Goal: Transaction & Acquisition: Purchase product/service

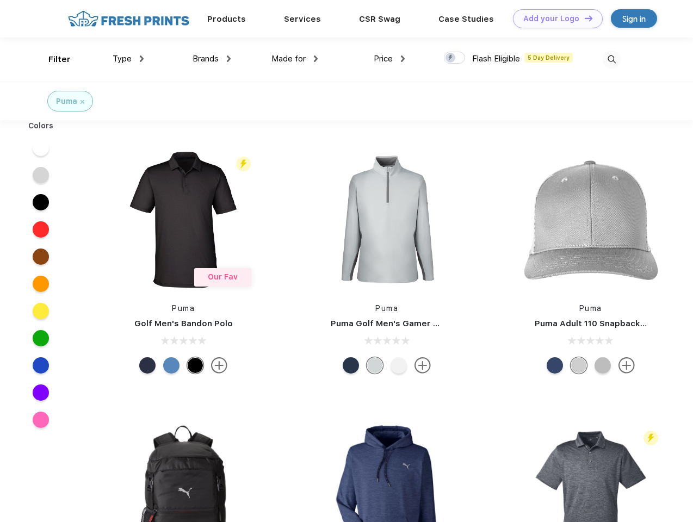
click at [554, 18] on link "Add your Logo Design Tool" at bounding box center [558, 18] width 90 height 19
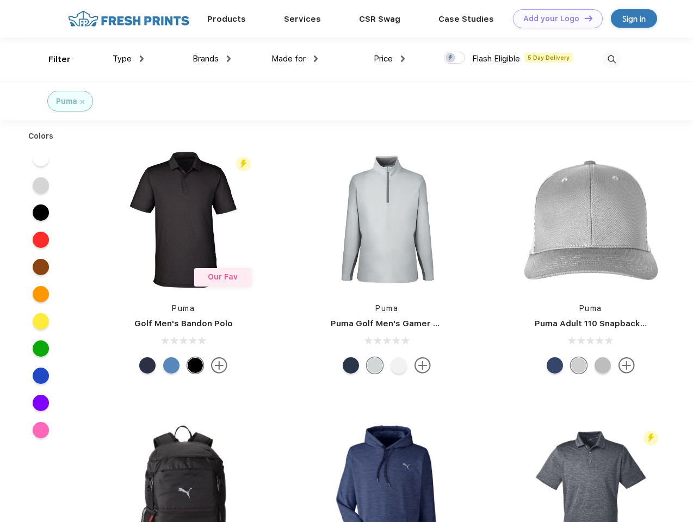
click at [0, 0] on div "Design Tool" at bounding box center [0, 0] width 0 height 0
click at [583, 18] on link "Add your Logo Design Tool" at bounding box center [558, 18] width 90 height 19
click at [52, 59] on div "Filter" at bounding box center [59, 59] width 22 height 13
click at [128, 59] on span "Type" at bounding box center [122, 59] width 19 height 10
click at [212, 59] on span "Brands" at bounding box center [205, 59] width 26 height 10
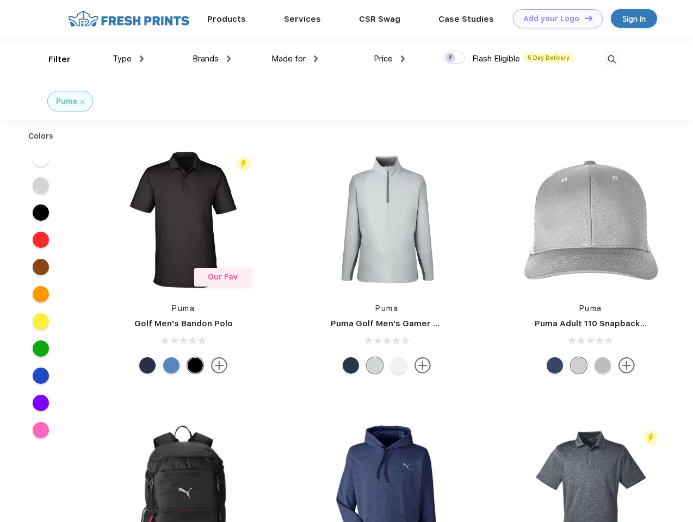
click at [295, 59] on span "Made for" at bounding box center [288, 59] width 34 height 10
click at [389, 59] on span "Price" at bounding box center [383, 59] width 19 height 10
click at [455, 58] on div at bounding box center [454, 58] width 21 height 12
click at [451, 58] on input "checkbox" at bounding box center [447, 54] width 7 height 7
click at [611, 59] on img at bounding box center [611, 60] width 18 height 18
